Goal: Task Accomplishment & Management: Manage account settings

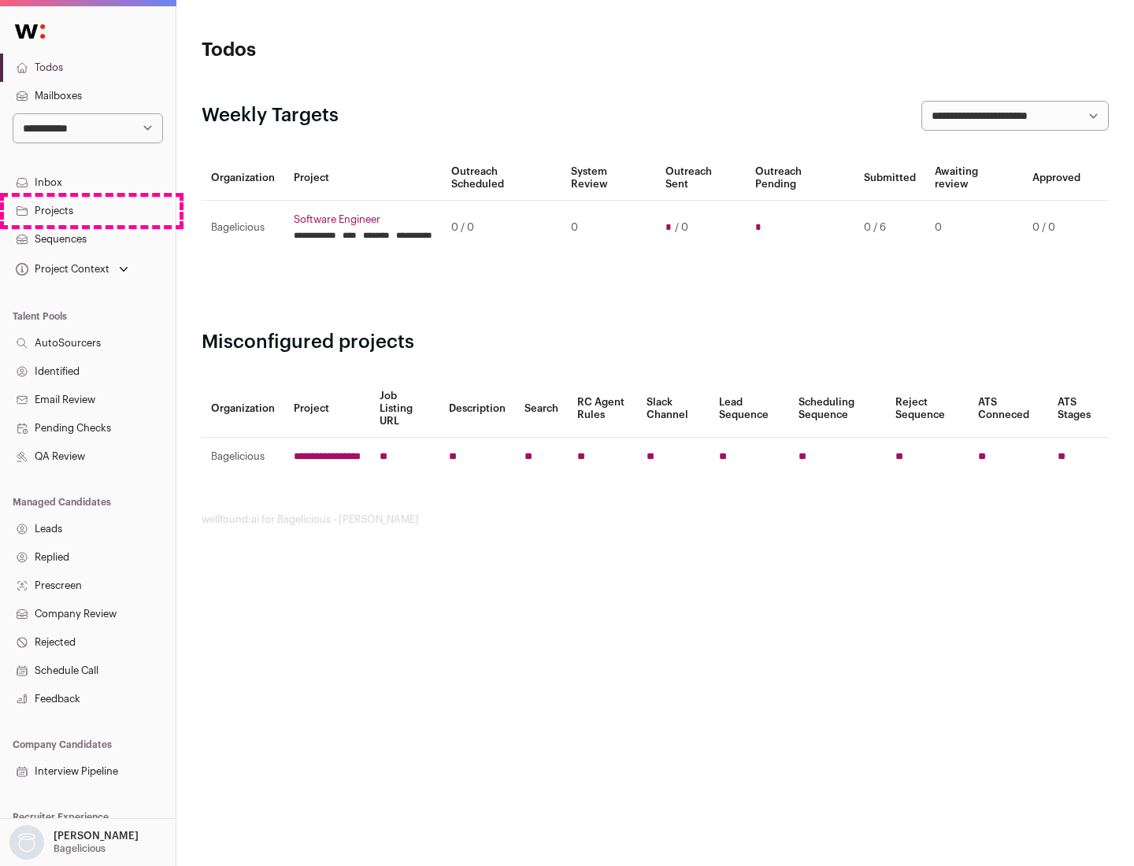
click at [87, 210] on link "Projects" at bounding box center [88, 211] width 176 height 28
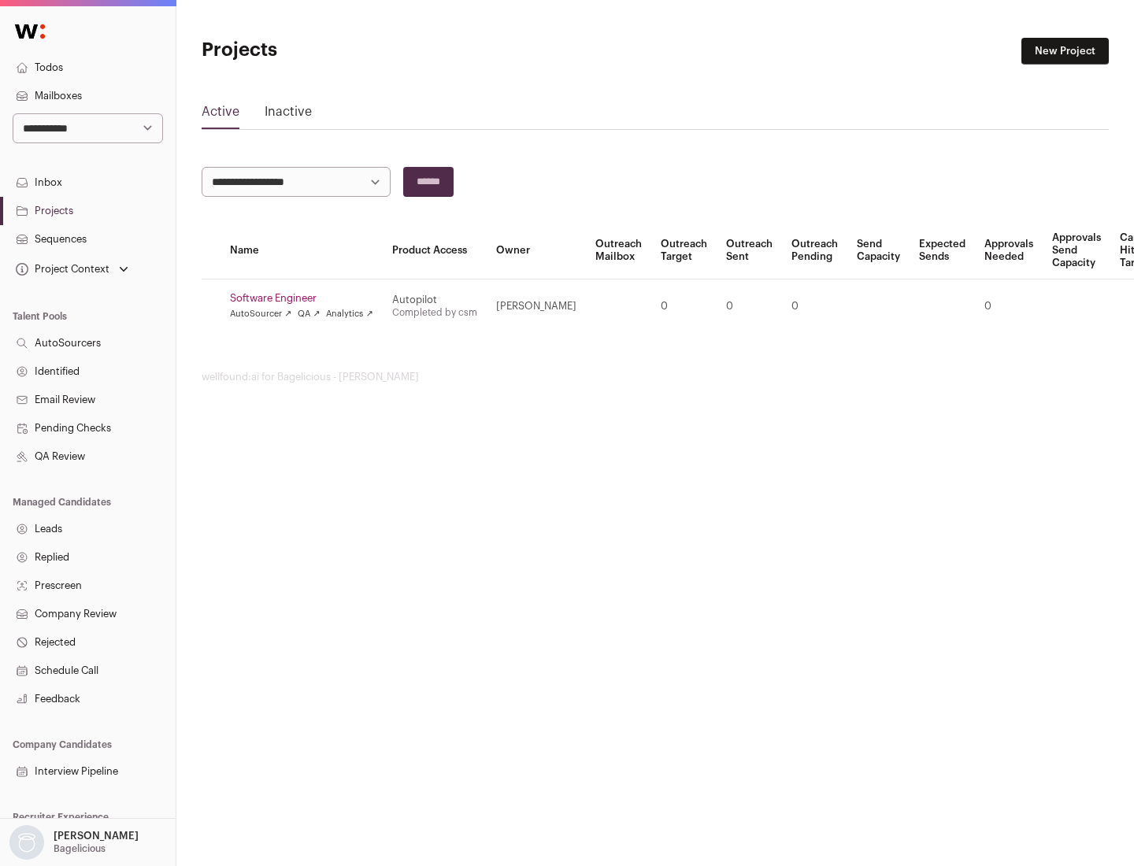
click at [306, 299] on link "Software Engineer" at bounding box center [301, 298] width 143 height 13
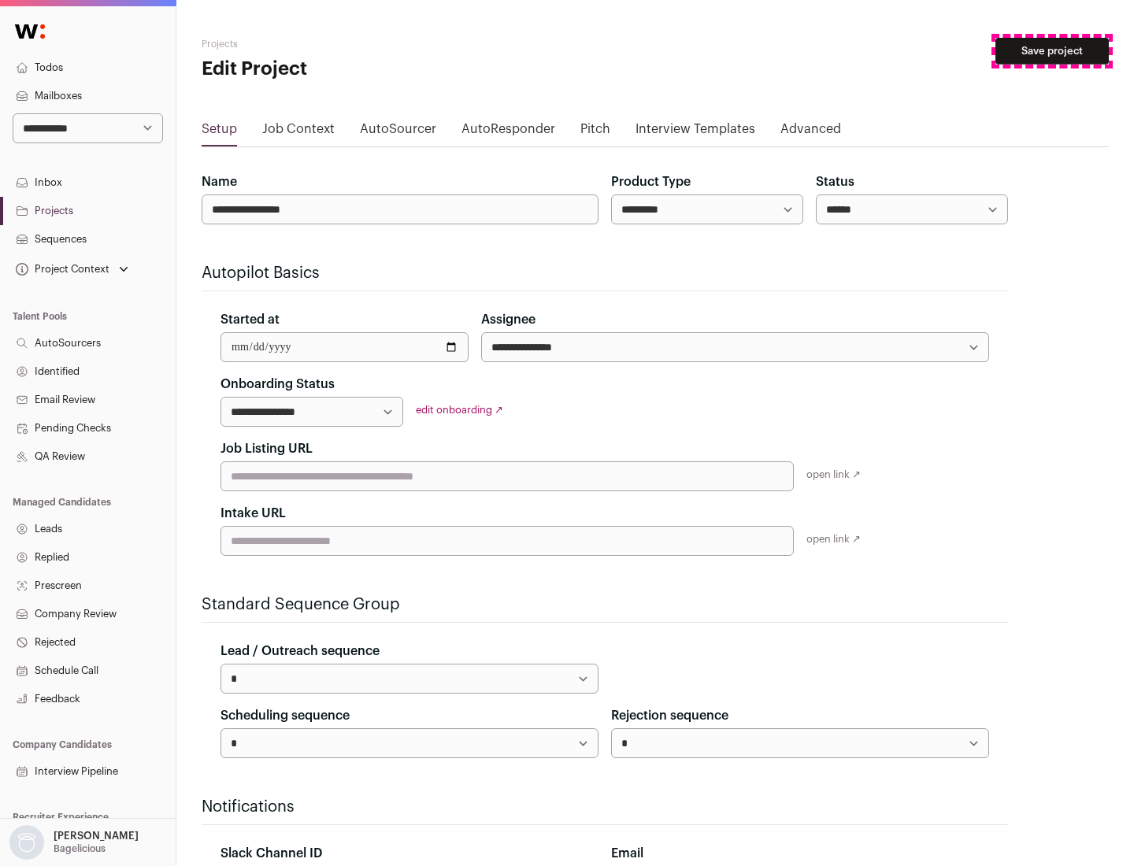
click at [1052, 51] on button "Save project" at bounding box center [1052, 51] width 113 height 27
